Goal: Task Accomplishment & Management: Manage account settings

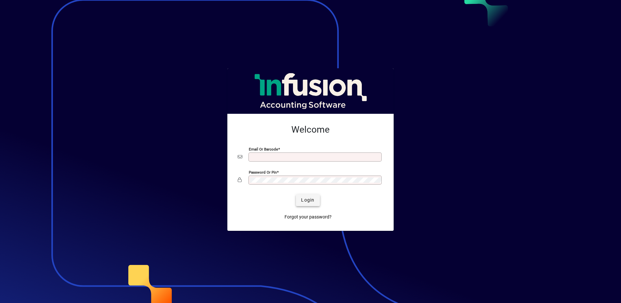
type input "**********"
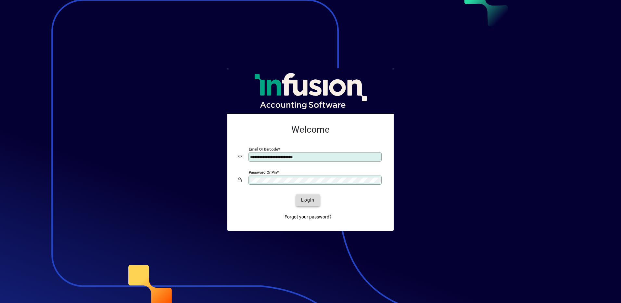
click at [298, 196] on span "submit" at bounding box center [308, 200] width 24 height 16
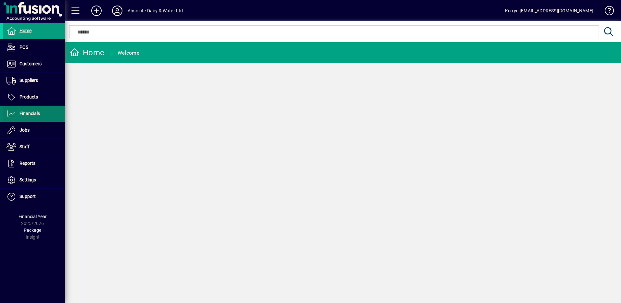
click at [34, 118] on span at bounding box center [34, 114] width 62 height 16
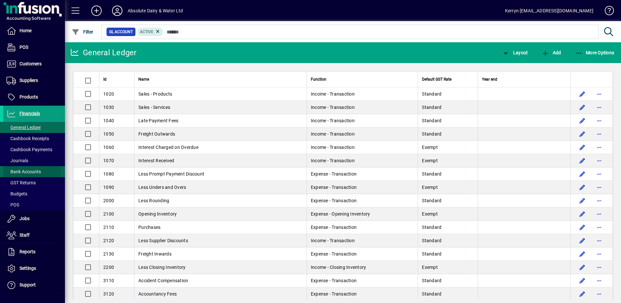
click at [31, 171] on span "Bank Accounts" at bounding box center [23, 171] width 34 height 5
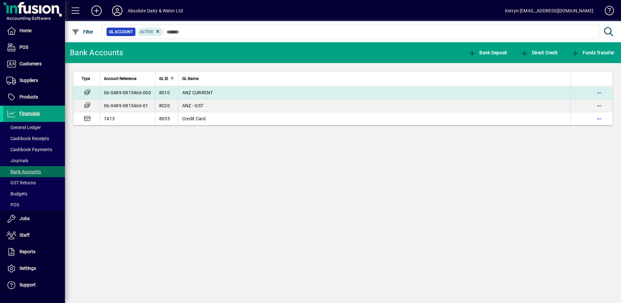
click at [218, 93] on td "ANZ CURRENT" at bounding box center [374, 92] width 392 height 13
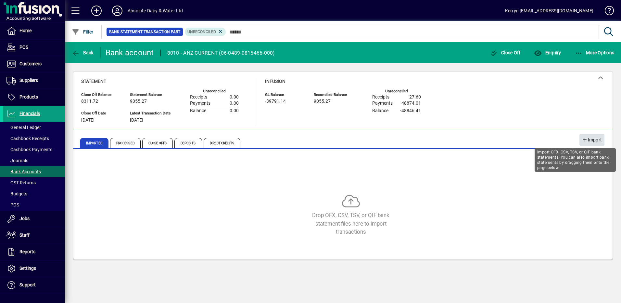
click at [596, 142] on span "Import" at bounding box center [592, 139] width 20 height 11
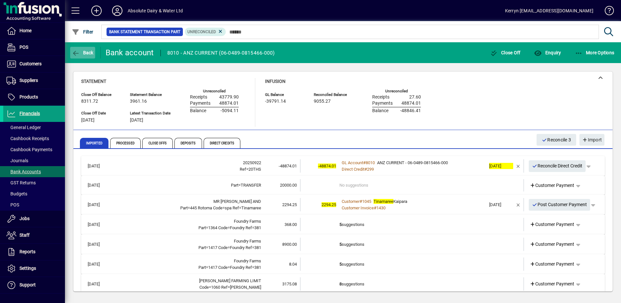
click at [90, 56] on span "button" at bounding box center [82, 53] width 25 height 16
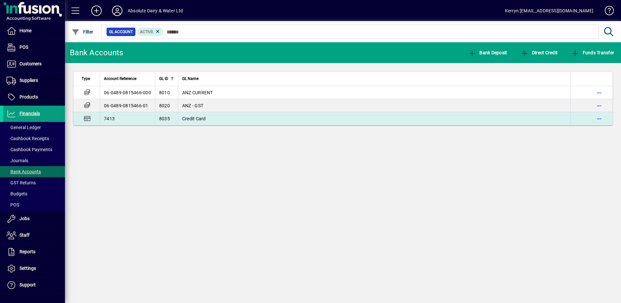
click at [191, 116] on span "Credit Card" at bounding box center [194, 118] width 24 height 5
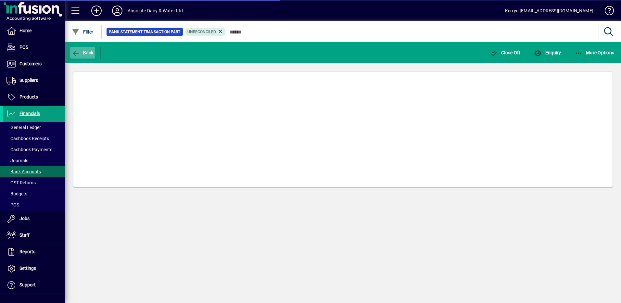
click at [77, 57] on span "button" at bounding box center [82, 53] width 25 height 16
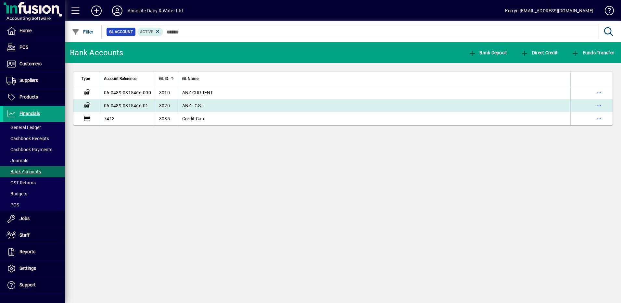
click at [200, 108] on td "ANZ - GST" at bounding box center [374, 105] width 392 height 13
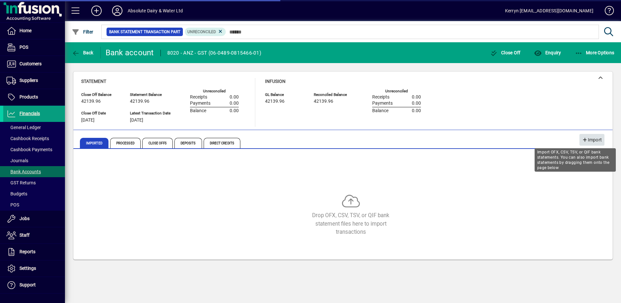
click at [590, 140] on span "Import" at bounding box center [592, 139] width 20 height 11
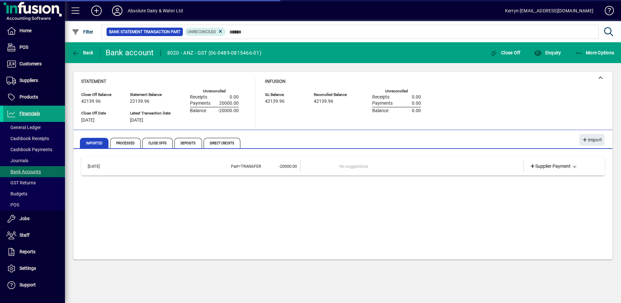
click at [340, 166] on td "No suggestions" at bounding box center [412, 166] width 146 height 12
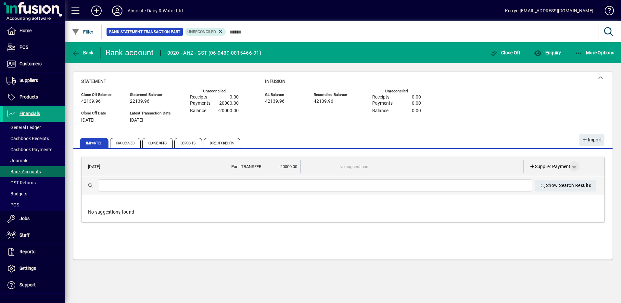
click at [574, 167] on span "button" at bounding box center [574, 166] width 16 height 16
click at [561, 202] on span "Funds Transfer" at bounding box center [549, 203] width 39 height 8
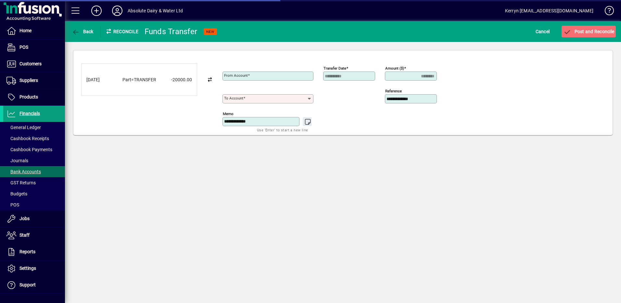
type input "**********"
click at [276, 101] on input "To account" at bounding box center [265, 98] width 83 height 5
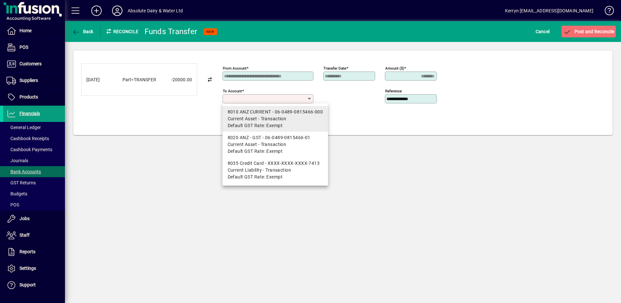
click at [260, 116] on span "Current Asset - Transaction" at bounding box center [257, 118] width 59 height 7
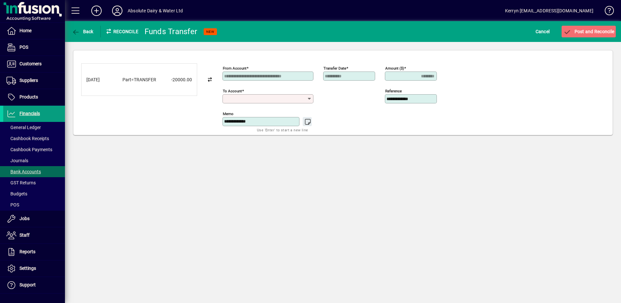
type input "**********"
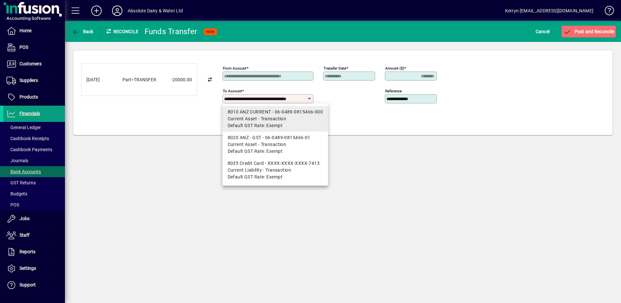
scroll to position [0, 10]
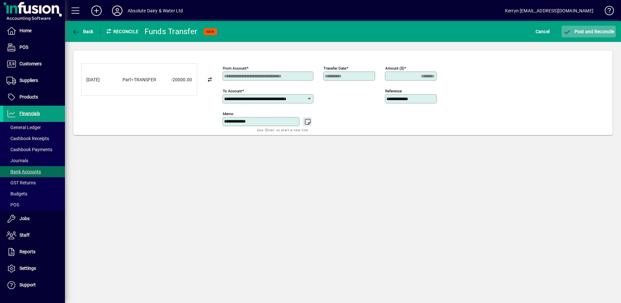
click at [591, 33] on span "Post and Reconcile" at bounding box center [588, 31] width 51 height 5
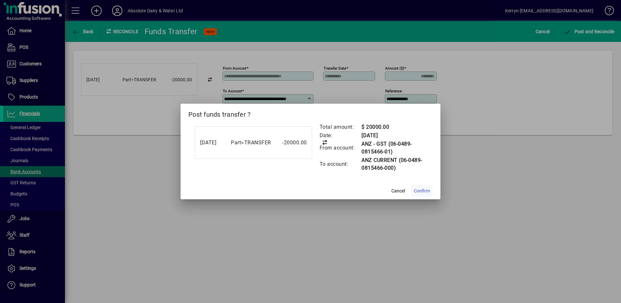
click at [420, 191] on span "Confirm" at bounding box center [422, 190] width 16 height 7
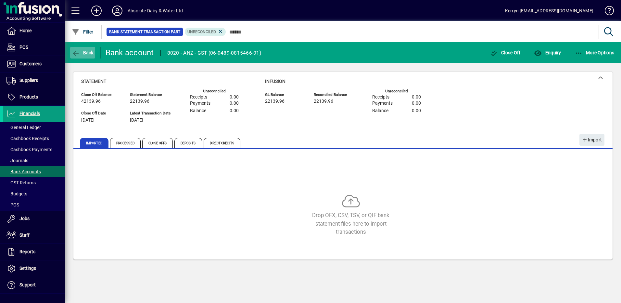
click at [85, 48] on span "button" at bounding box center [82, 53] width 25 height 16
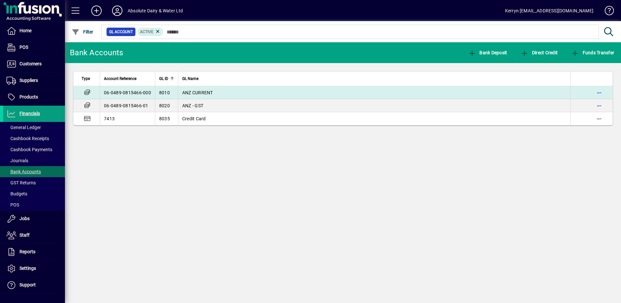
click at [221, 90] on td "ANZ CURRENT" at bounding box center [374, 92] width 392 height 13
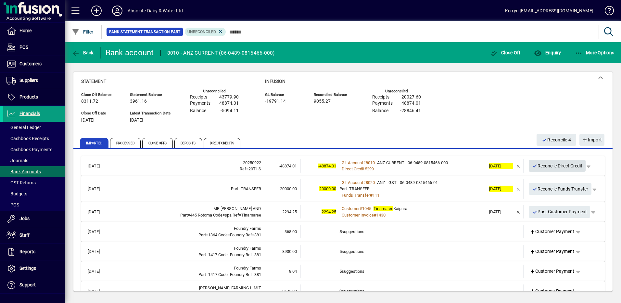
click at [554, 166] on span "Reconcile Direct Credit" at bounding box center [557, 165] width 51 height 11
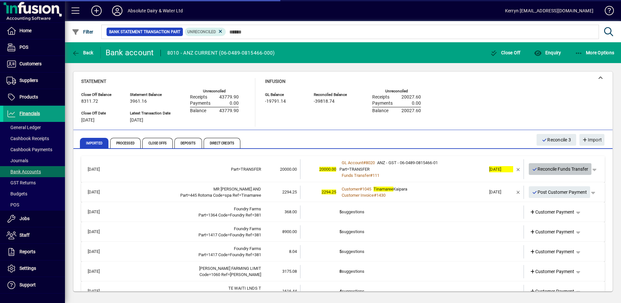
click at [545, 169] on span "Reconcile Funds Transfer" at bounding box center [560, 169] width 56 height 11
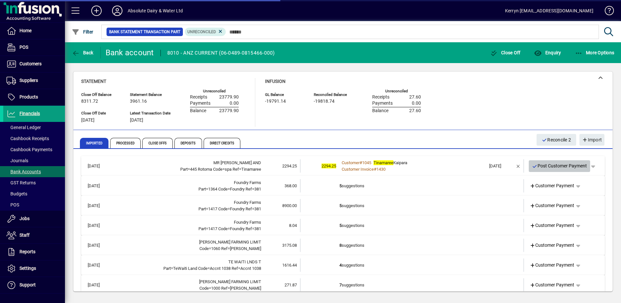
click at [553, 164] on span "Post Customer Payment" at bounding box center [559, 165] width 55 height 11
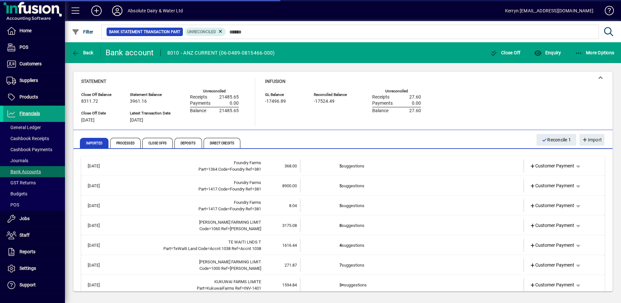
click at [361, 164] on td "5 suggestions" at bounding box center [412, 165] width 146 height 13
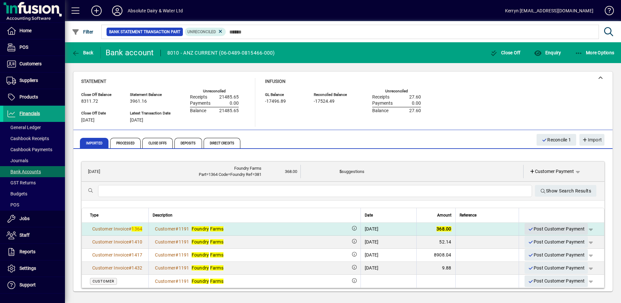
click at [557, 227] on span "Post Customer Payment" at bounding box center [556, 228] width 57 height 11
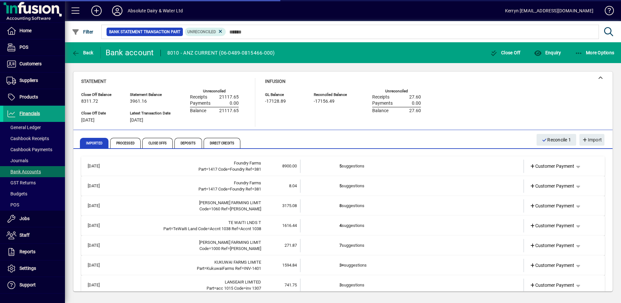
click at [288, 169] on td "8900.00" at bounding box center [280, 165] width 39 height 13
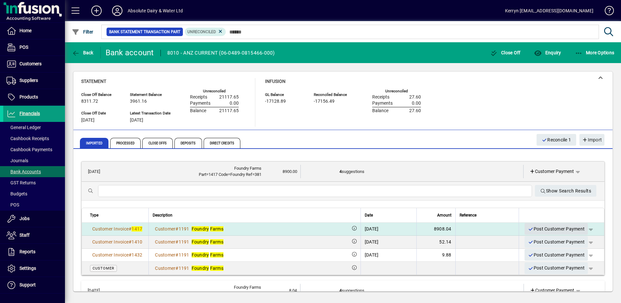
click at [557, 229] on span "Post Customer Payment" at bounding box center [556, 228] width 57 height 11
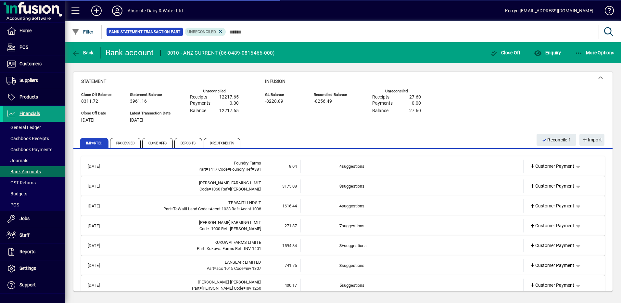
click at [318, 165] on td at bounding box center [319, 165] width 39 height 13
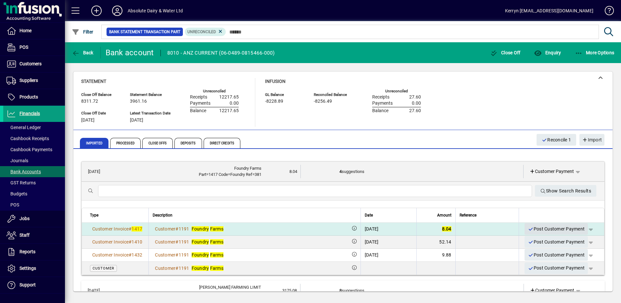
click at [554, 230] on span "Post Customer Payment" at bounding box center [556, 228] width 57 height 11
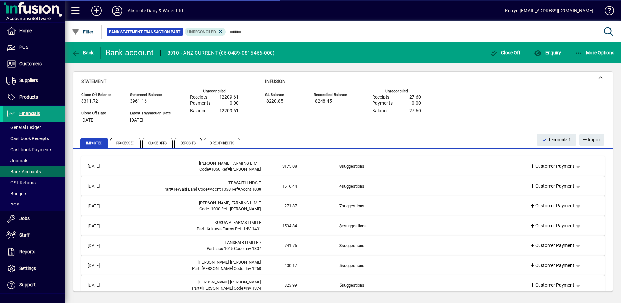
click at [408, 163] on td "8 suggestions" at bounding box center [412, 165] width 146 height 13
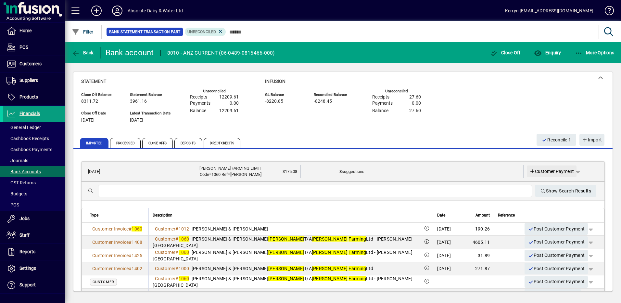
click at [544, 168] on span "Customer Payment" at bounding box center [551, 171] width 45 height 7
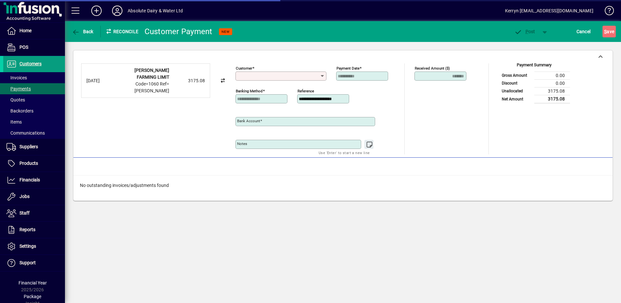
type input "**********"
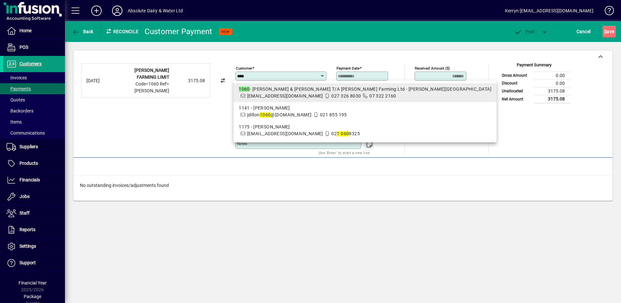
click at [275, 91] on div "1060 - [PERSON_NAME] & [PERSON_NAME] T/A [PERSON_NAME] Farming Ltd - [PERSON_NA…" at bounding box center [365, 89] width 253 height 7
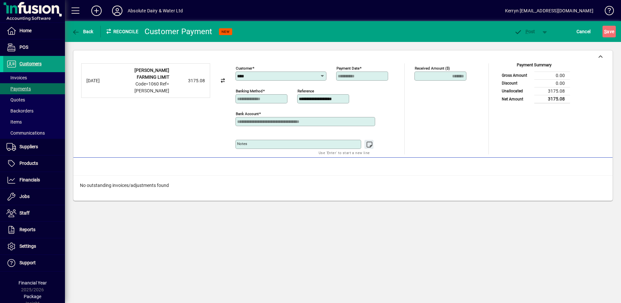
type input "**********"
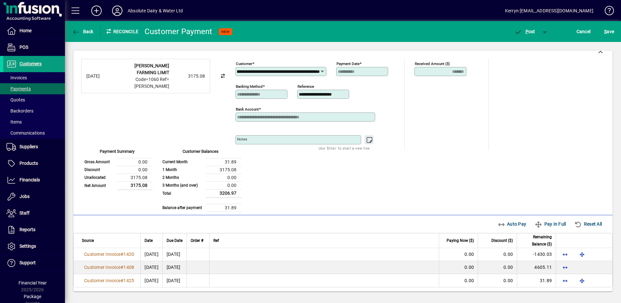
scroll to position [6, 0]
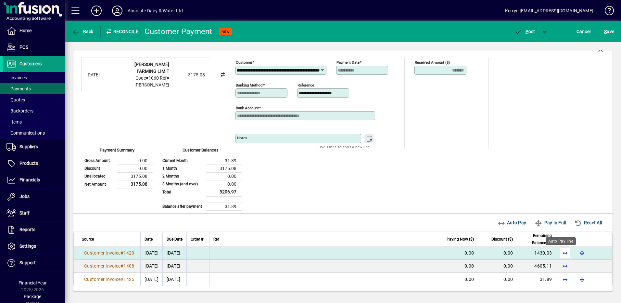
click at [560, 250] on span "button" at bounding box center [565, 253] width 16 height 16
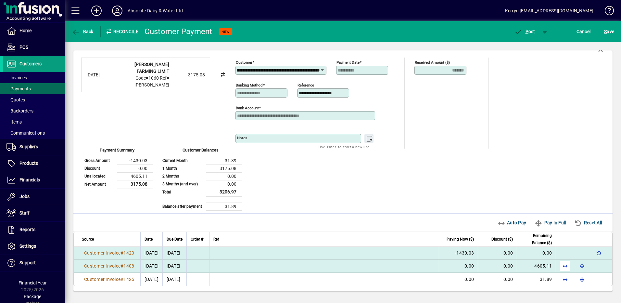
scroll to position [0, 0]
click at [561, 270] on span "button" at bounding box center [565, 266] width 16 height 16
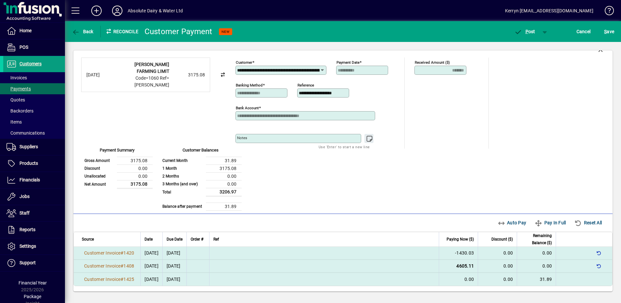
click at [561, 278] on td at bounding box center [584, 278] width 56 height 13
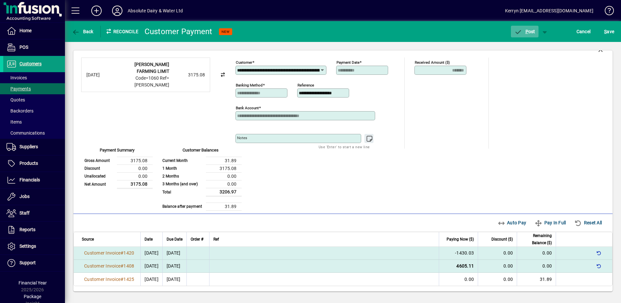
click at [530, 34] on span "P ost" at bounding box center [524, 31] width 21 height 5
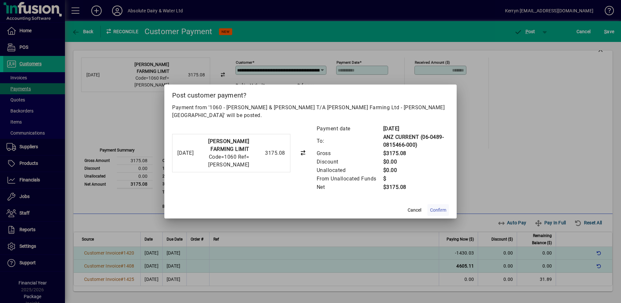
click at [438, 209] on span "Confirm" at bounding box center [438, 210] width 16 height 7
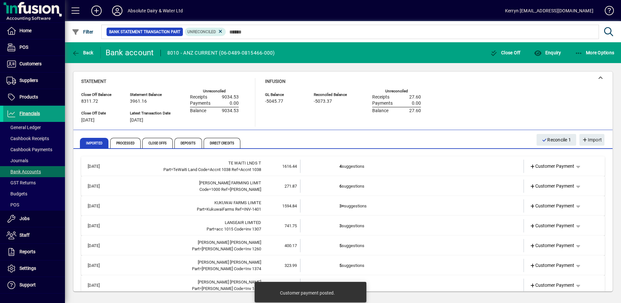
click at [355, 167] on td "4 suggestions" at bounding box center [412, 165] width 146 height 13
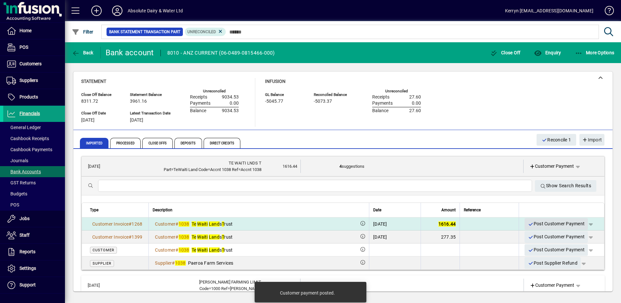
click at [545, 220] on span "Post Customer Payment" at bounding box center [556, 223] width 57 height 11
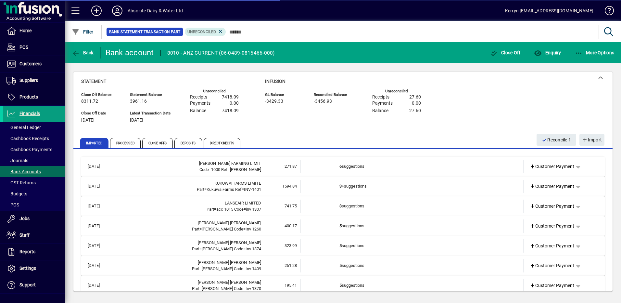
click at [274, 164] on td "271.87" at bounding box center [280, 166] width 39 height 13
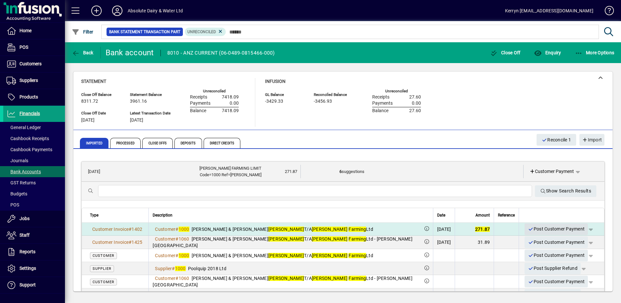
click at [548, 227] on span "Post Customer Payment" at bounding box center [556, 228] width 57 height 11
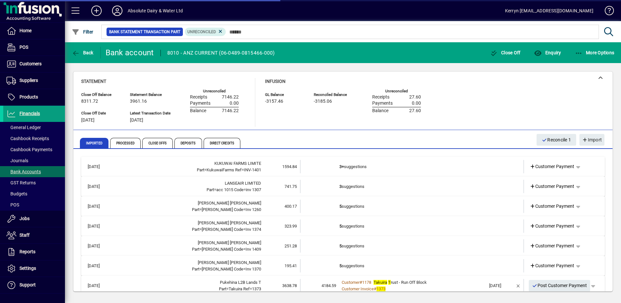
click at [249, 167] on div "Part=KukuwaiFarms Ref=INV-1401" at bounding box center [188, 170] width 146 height 6
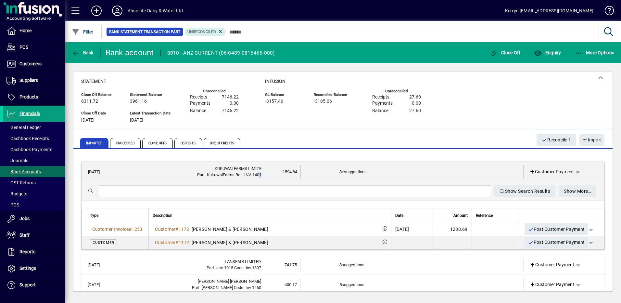
click at [255, 174] on div "Part=KukuwaiFarms Ref=INV-1401" at bounding box center [188, 174] width 146 height 6
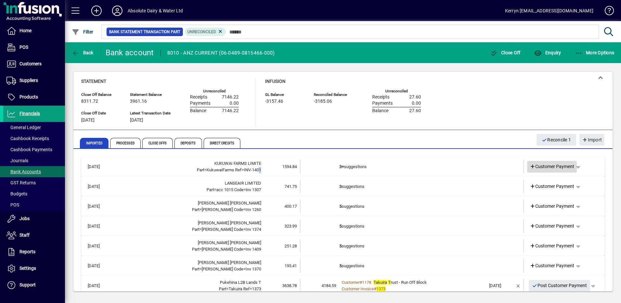
click at [554, 166] on span "Customer Payment" at bounding box center [552, 166] width 45 height 7
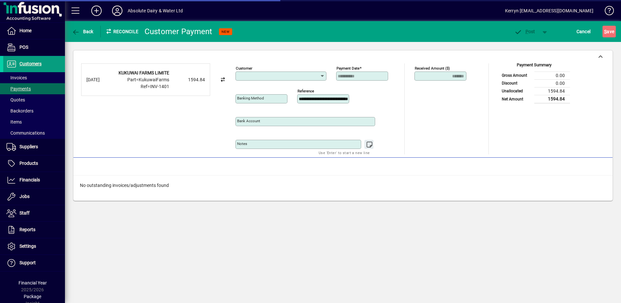
type input "**********"
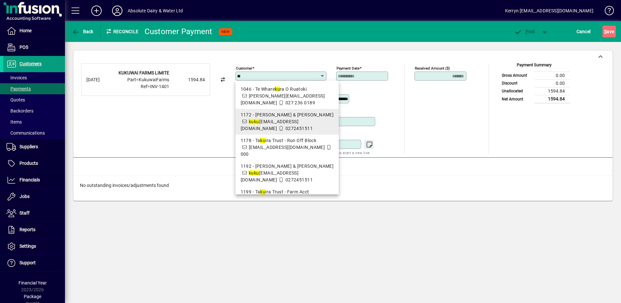
click at [262, 122] on span "ku ku [EMAIL_ADDRESS][DOMAIN_NAME]" at bounding box center [270, 125] width 58 height 12
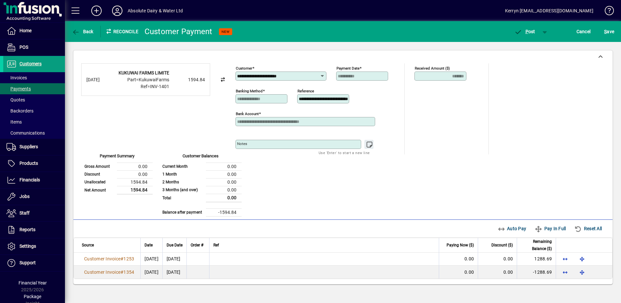
click at [325, 76] on icon at bounding box center [321, 75] width 5 height 5
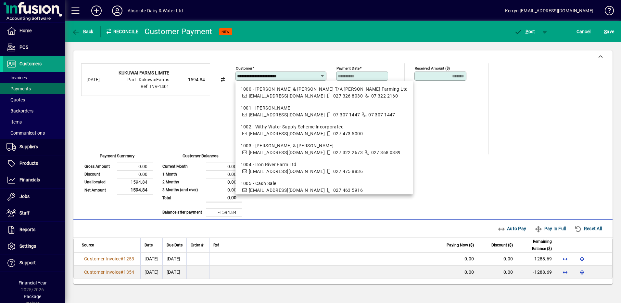
drag, startPoint x: 298, startPoint y: 75, endPoint x: 219, endPoint y: 78, distance: 79.3
click at [219, 78] on div "**********" at bounding box center [342, 139] width 523 height 153
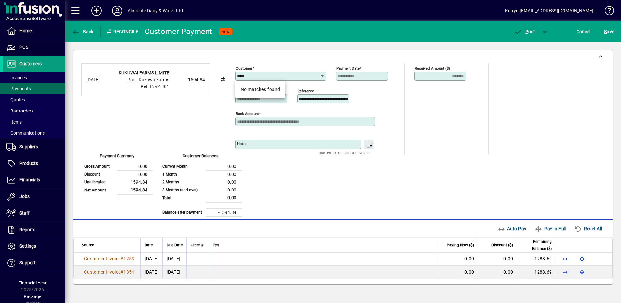
type input "****"
drag, startPoint x: 264, startPoint y: 73, endPoint x: 226, endPoint y: 72, distance: 37.7
click at [226, 72] on div "**********" at bounding box center [342, 139] width 523 height 153
click at [261, 75] on input "Customer" at bounding box center [278, 75] width 83 height 5
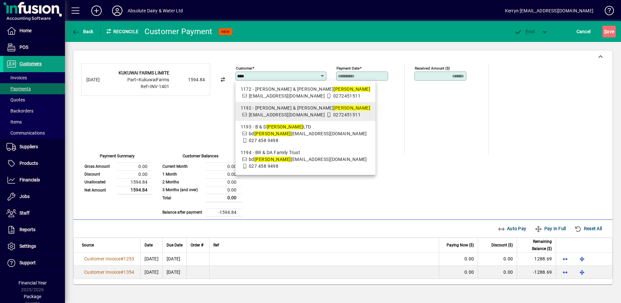
click at [262, 118] on span "1192 - [PERSON_NAME] & [PERSON_NAME] [PERSON_NAME][EMAIL_ADDRESS][DOMAIN_NAME] …" at bounding box center [306, 112] width 130 height 14
type input "**********"
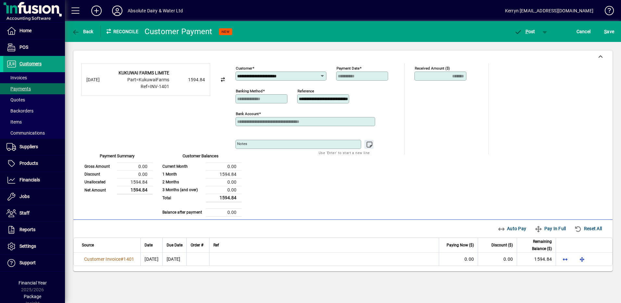
drag, startPoint x: 316, startPoint y: 76, endPoint x: 229, endPoint y: 78, distance: 87.0
click at [229, 78] on div "**********" at bounding box center [342, 139] width 523 height 153
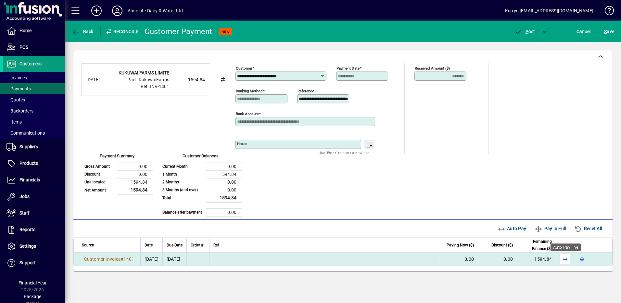
click at [567, 259] on span "button" at bounding box center [565, 259] width 16 height 16
click at [526, 34] on span "P" at bounding box center [526, 31] width 3 height 5
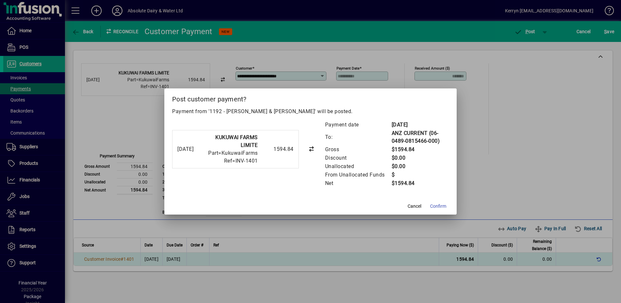
click at [435, 196] on mat-dialog-content "Payment from '1192 - [PERSON_NAME] & [PERSON_NAME]' will be posted. [DATE] KUKU…" at bounding box center [310, 152] width 292 height 90
click at [439, 204] on span "Confirm" at bounding box center [438, 206] width 16 height 7
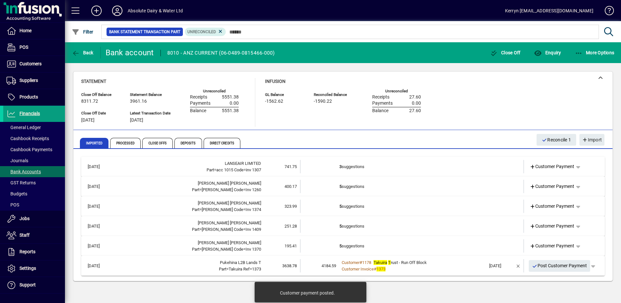
click at [287, 167] on span "741.75" at bounding box center [290, 166] width 12 height 5
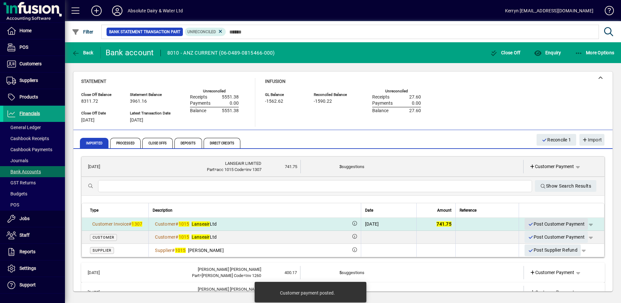
click at [556, 221] on span "Post Customer Payment" at bounding box center [556, 224] width 57 height 11
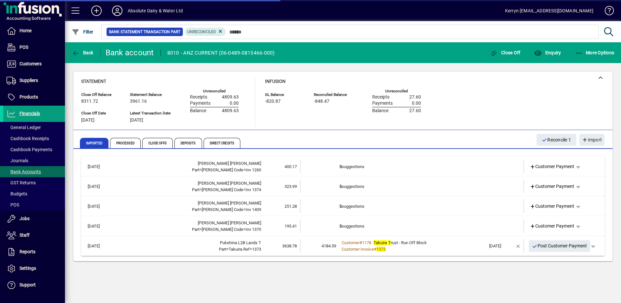
click at [256, 163] on div "[PERSON_NAME] [PERSON_NAME]" at bounding box center [188, 163] width 146 height 6
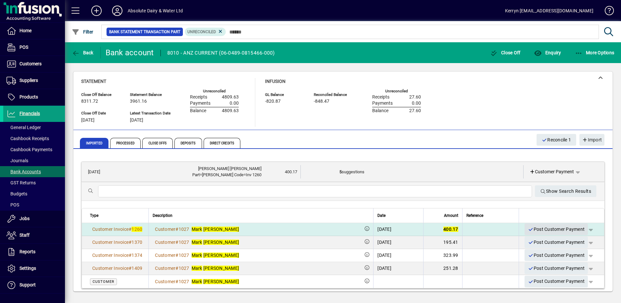
click at [554, 226] on span "Post Customer Payment" at bounding box center [556, 229] width 57 height 11
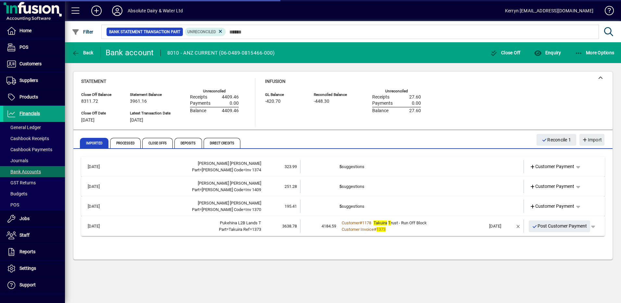
click at [245, 164] on div "[PERSON_NAME] [PERSON_NAME]" at bounding box center [188, 163] width 146 height 6
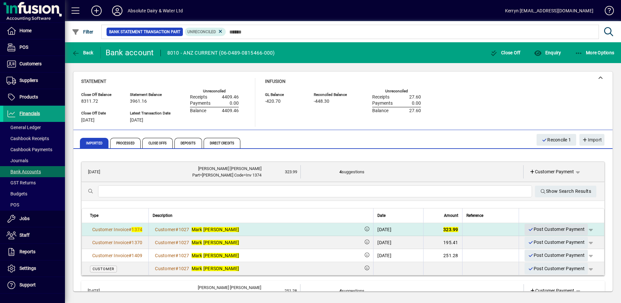
click at [552, 231] on span "Post Customer Payment" at bounding box center [556, 229] width 57 height 11
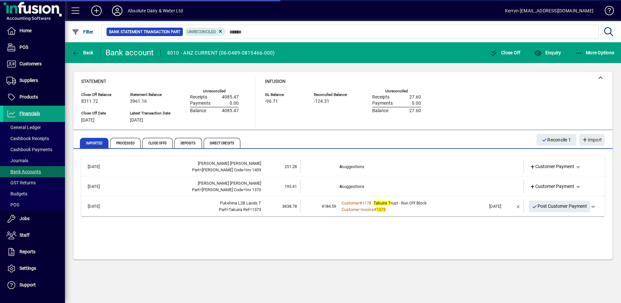
click at [255, 166] on div "[PERSON_NAME] [PERSON_NAME]" at bounding box center [188, 163] width 146 height 6
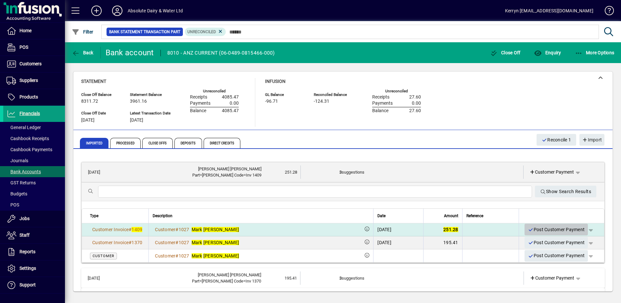
click at [544, 229] on span "Post Customer Payment" at bounding box center [556, 229] width 57 height 11
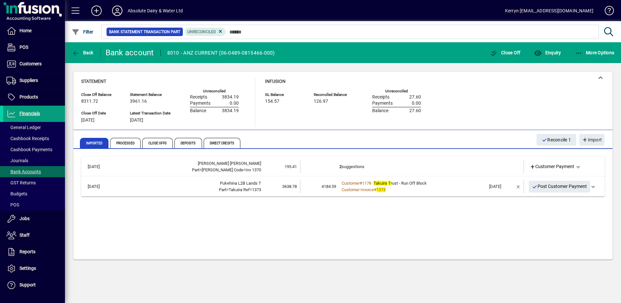
click at [259, 163] on div "[PERSON_NAME] [PERSON_NAME]" at bounding box center [188, 163] width 146 height 6
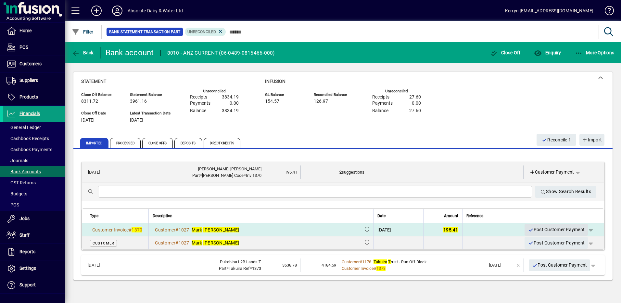
click at [548, 229] on span "Post Customer Payment" at bounding box center [556, 229] width 57 height 11
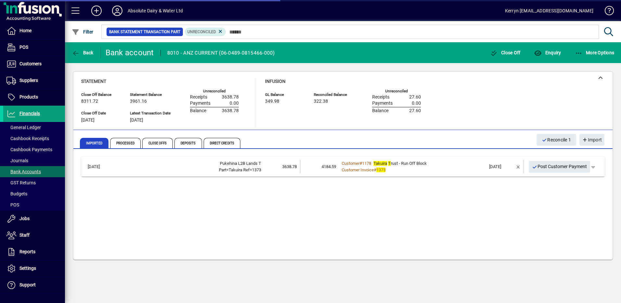
click at [410, 165] on span "Takuira T rust - Run Off Block" at bounding box center [399, 163] width 53 height 5
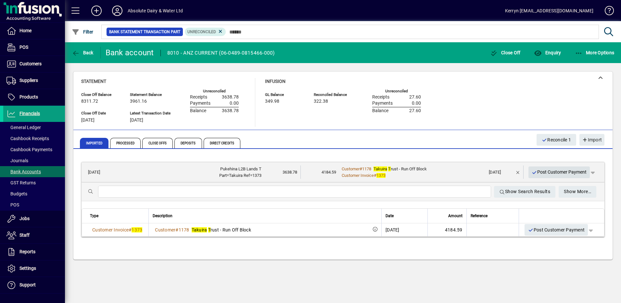
click at [558, 174] on span "Post Customer Payment" at bounding box center [559, 172] width 55 height 11
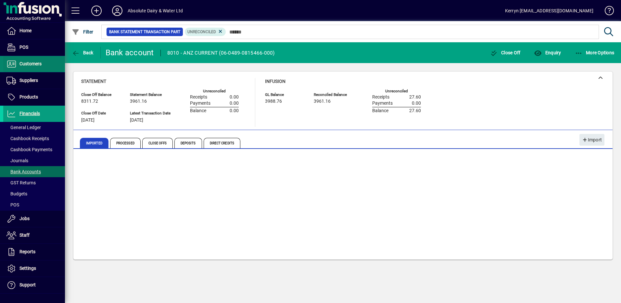
click at [35, 62] on span "Customers" at bounding box center [30, 63] width 22 height 5
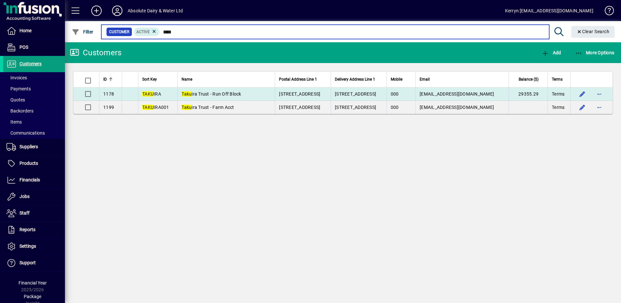
type input "****"
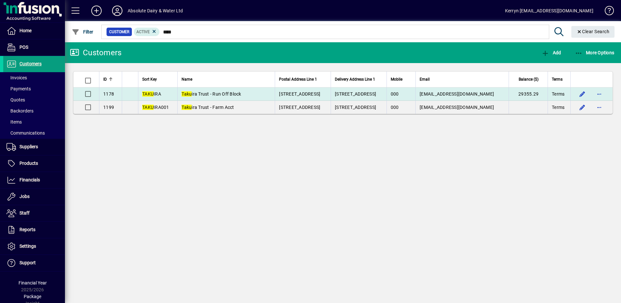
click at [386, 93] on td "[STREET_ADDRESS]" at bounding box center [359, 93] width 56 height 13
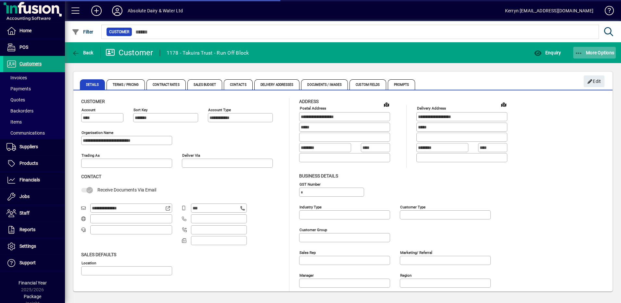
click at [577, 50] on icon "button" at bounding box center [579, 53] width 8 height 6
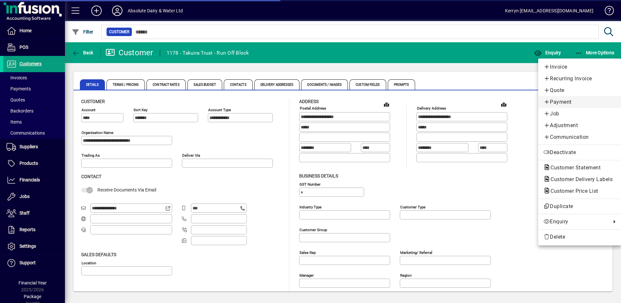
click at [568, 100] on span "Payment" at bounding box center [579, 102] width 72 height 8
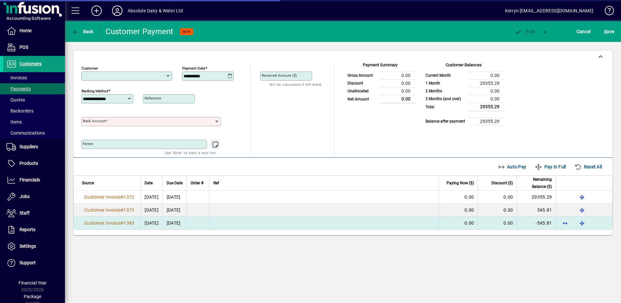
type input "**********"
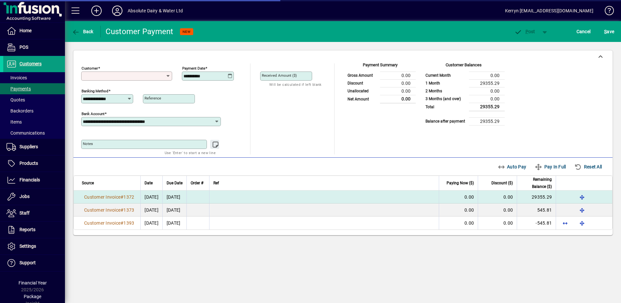
type input "**********"
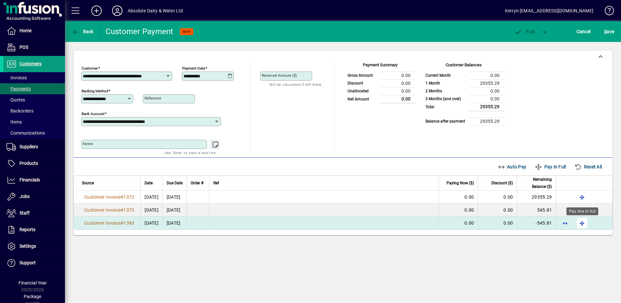
click at [582, 220] on span "button" at bounding box center [582, 223] width 16 height 16
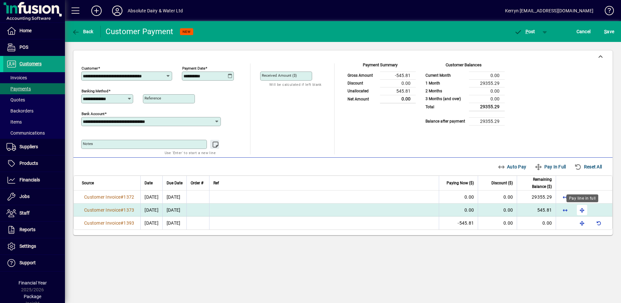
click at [583, 209] on span "button" at bounding box center [582, 210] width 16 height 16
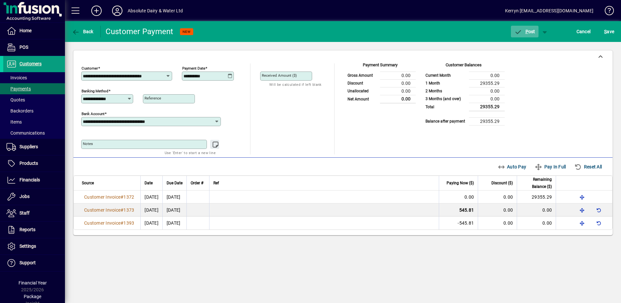
click at [530, 32] on span "P ost" at bounding box center [524, 31] width 21 height 5
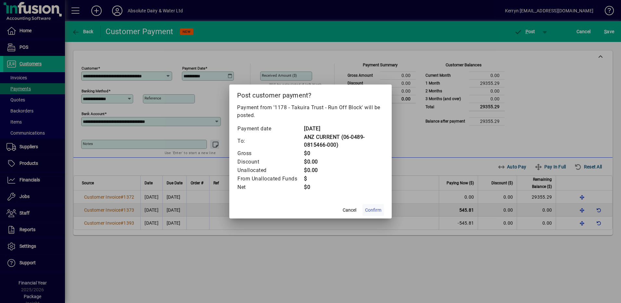
click at [377, 213] on span "Confirm" at bounding box center [373, 210] width 16 height 7
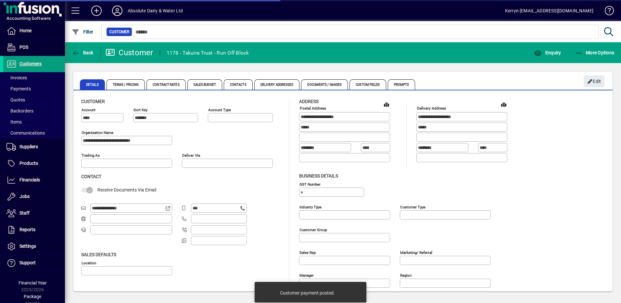
type input "**********"
